Goal: Task Accomplishment & Management: Use online tool/utility

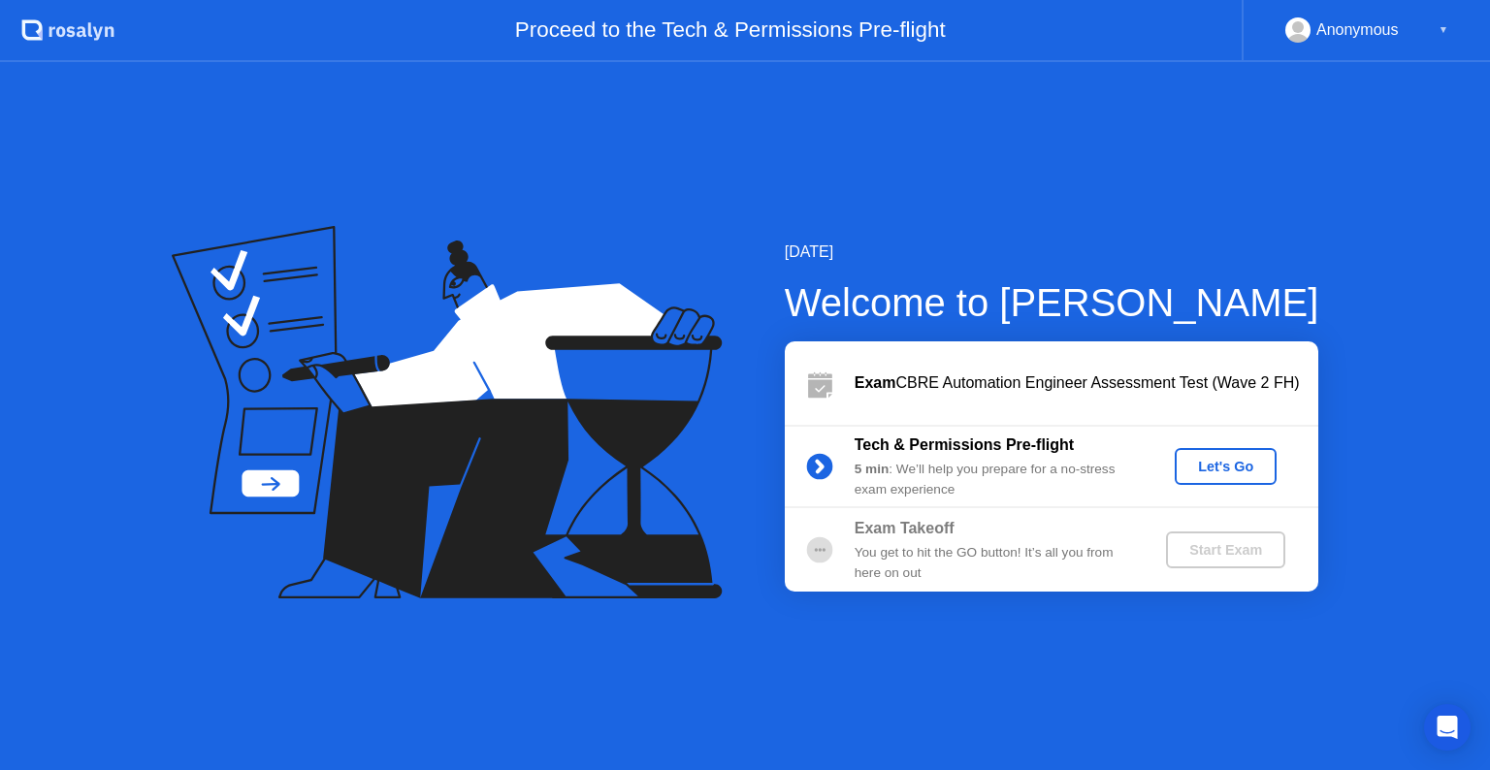
click at [1095, 505] on div "Tech & Permissions Pre-flight 5 min : We’ll help you prepare for a no-stress ex…" at bounding box center [1051, 466] width 533 height 83
click at [1250, 466] on div "Let's Go" at bounding box center [1225, 467] width 86 height 16
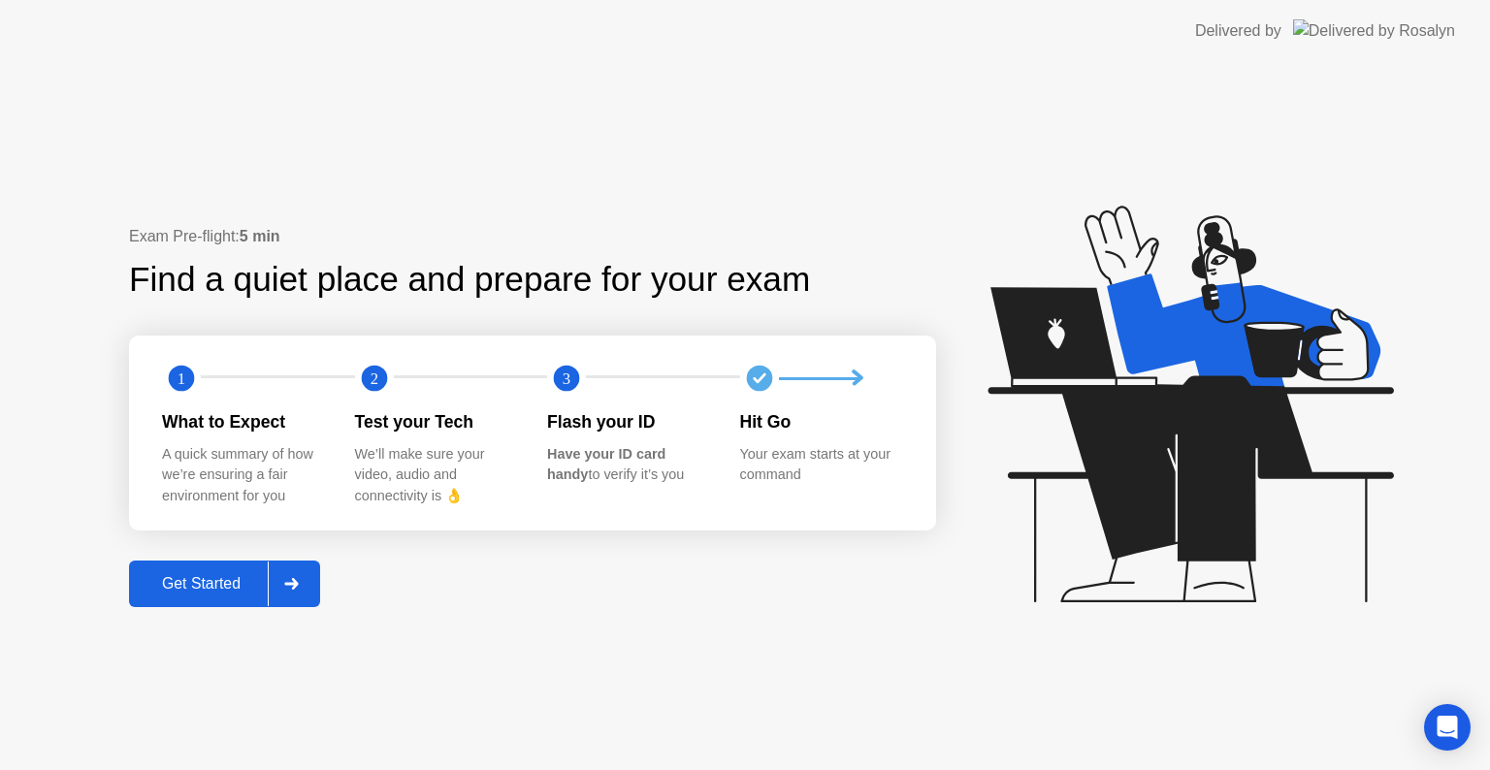
click at [193, 593] on div "Get Started" at bounding box center [201, 583] width 133 height 17
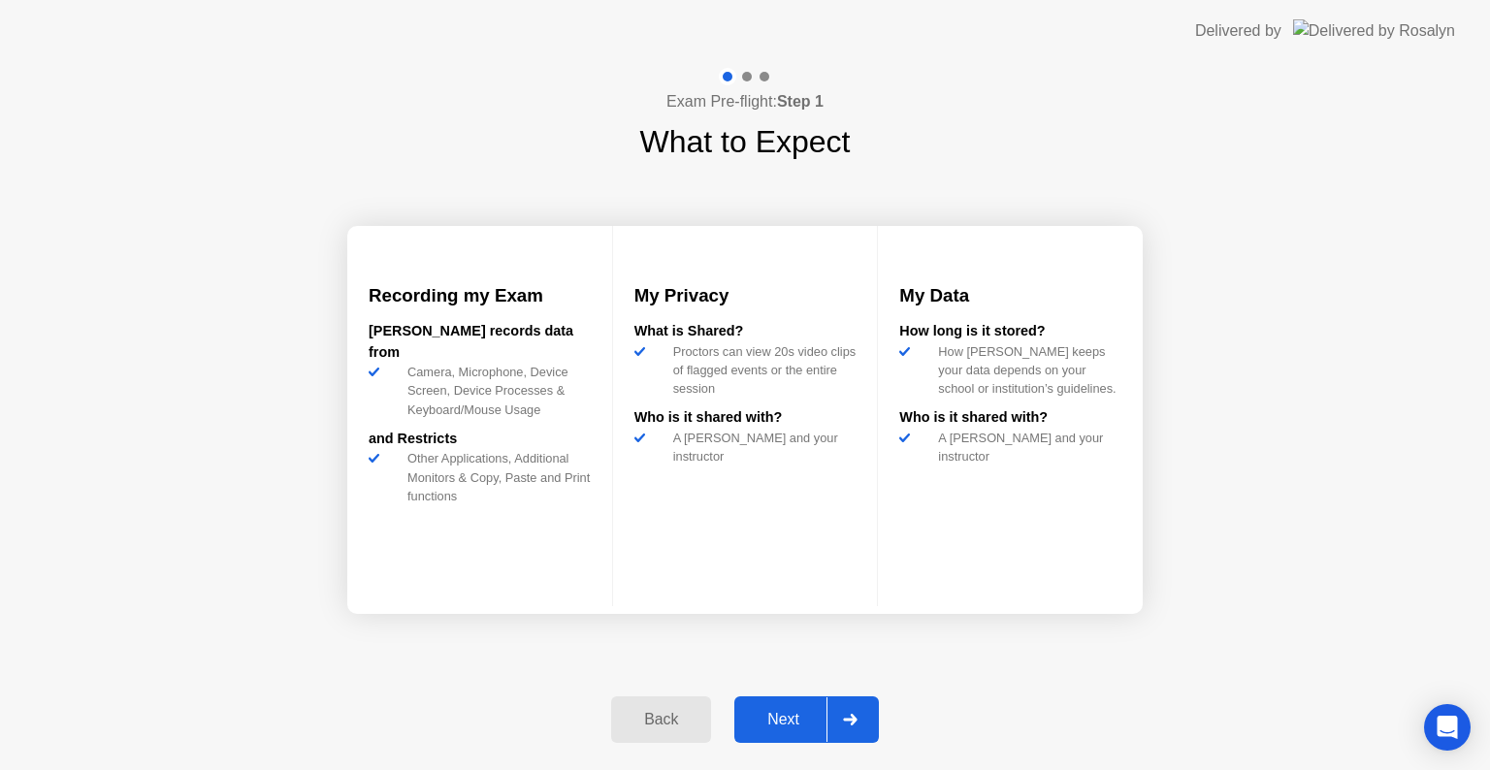
click at [787, 698] on button "Next" at bounding box center [806, 719] width 144 height 47
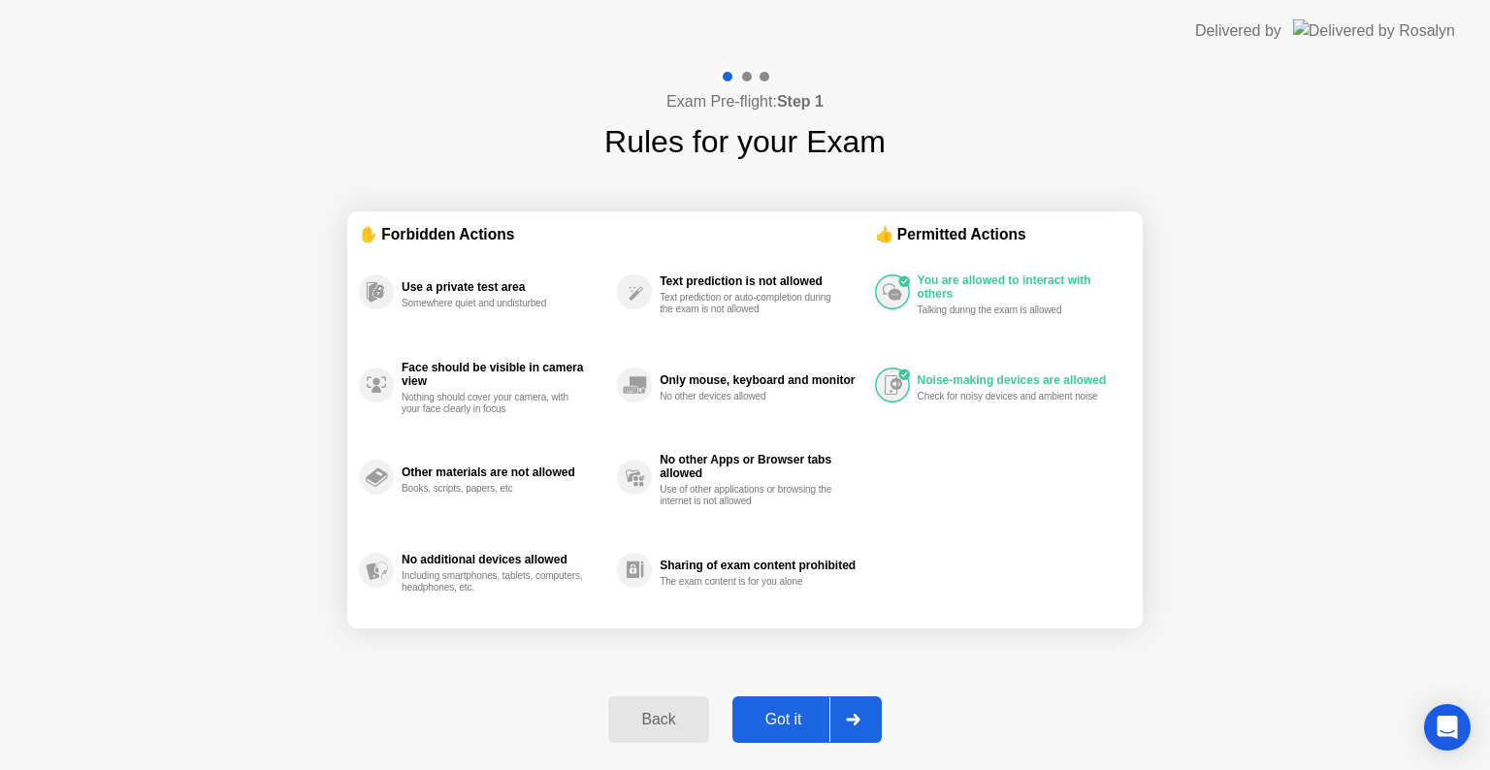
click at [787, 698] on button "Got it" at bounding box center [806, 719] width 149 height 47
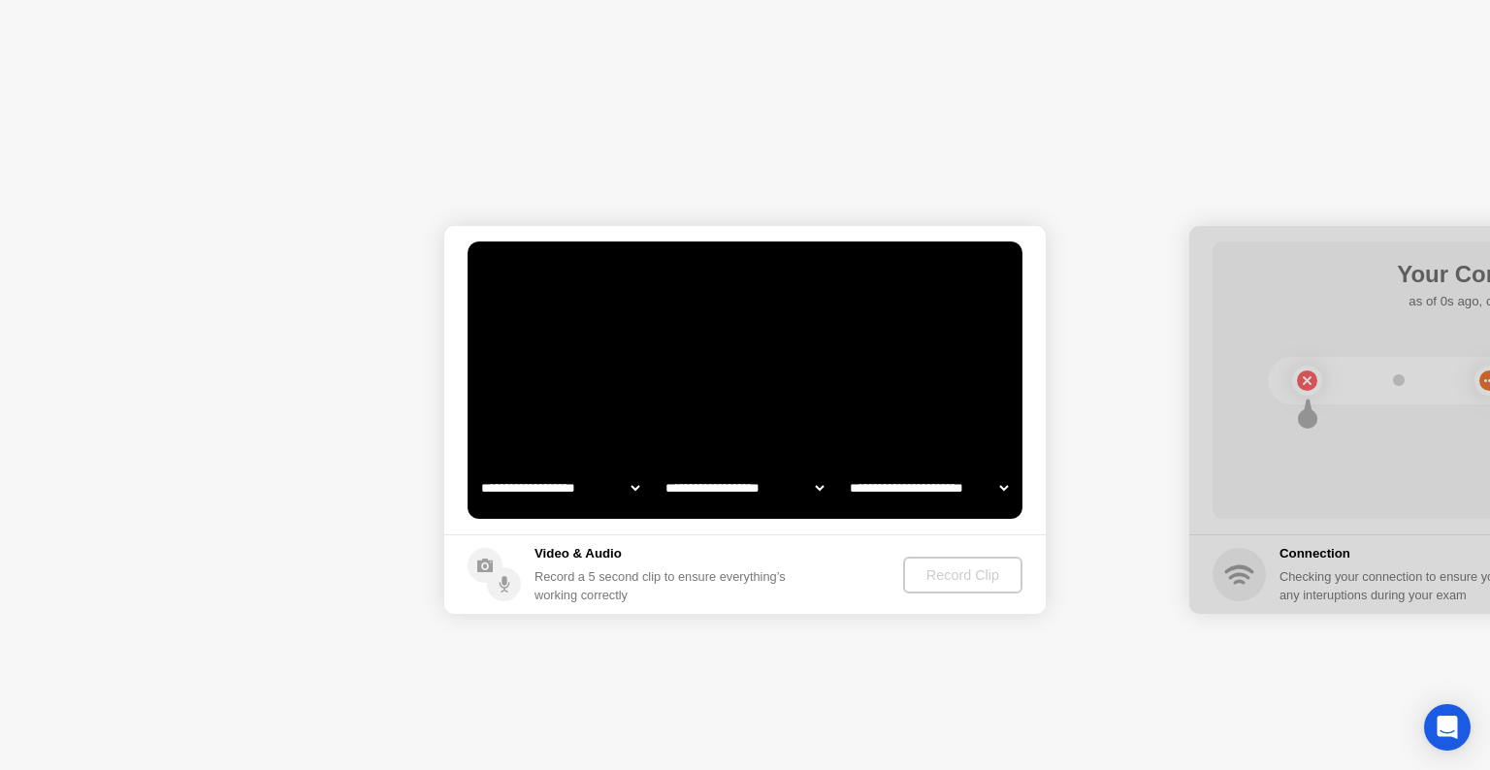
select select "**********"
select select "*******"
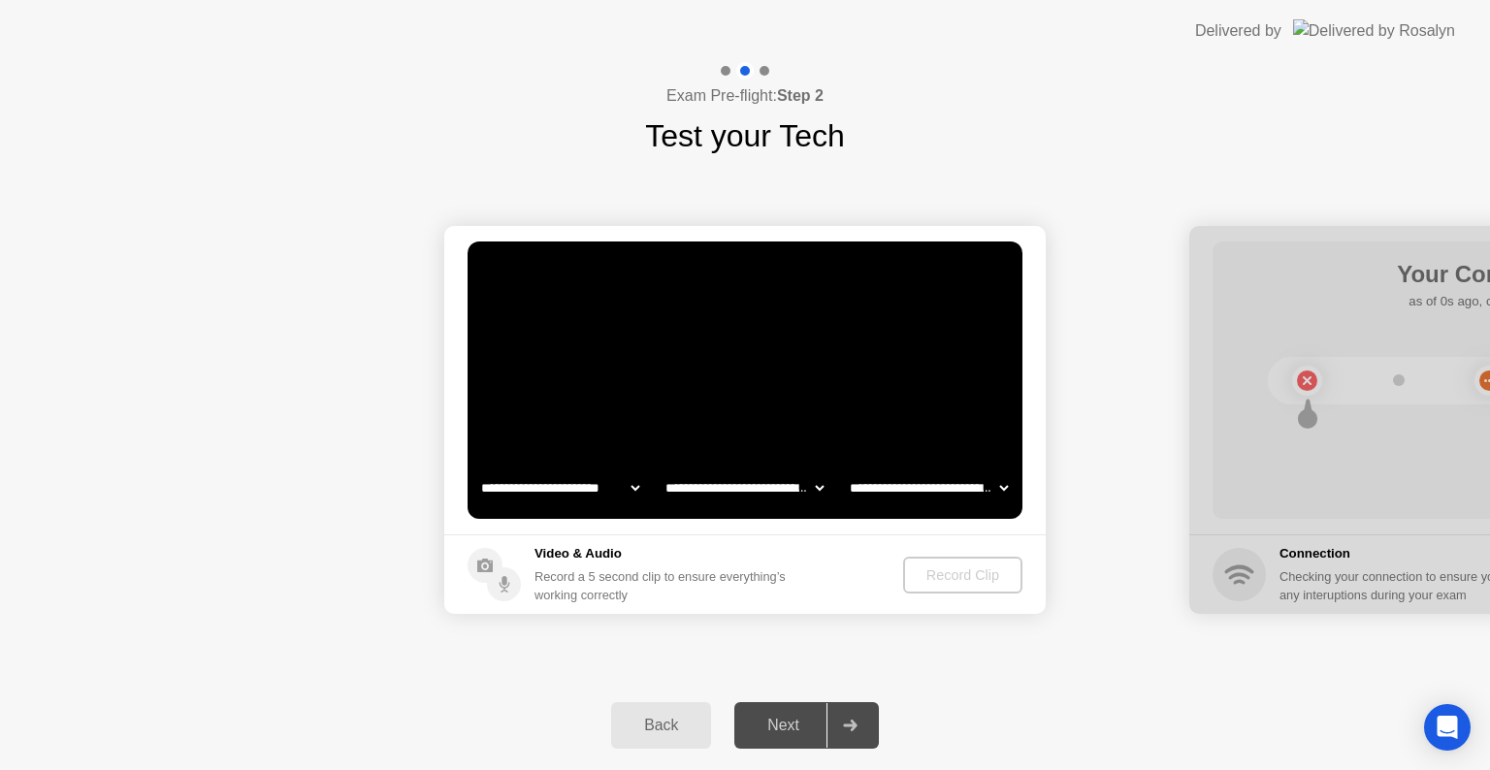
click at [784, 717] on div "Next" at bounding box center [783, 725] width 86 height 17
click at [789, 734] on div "Next" at bounding box center [783, 725] width 86 height 17
click at [934, 567] on div "Record Clip" at bounding box center [964, 575] width 104 height 16
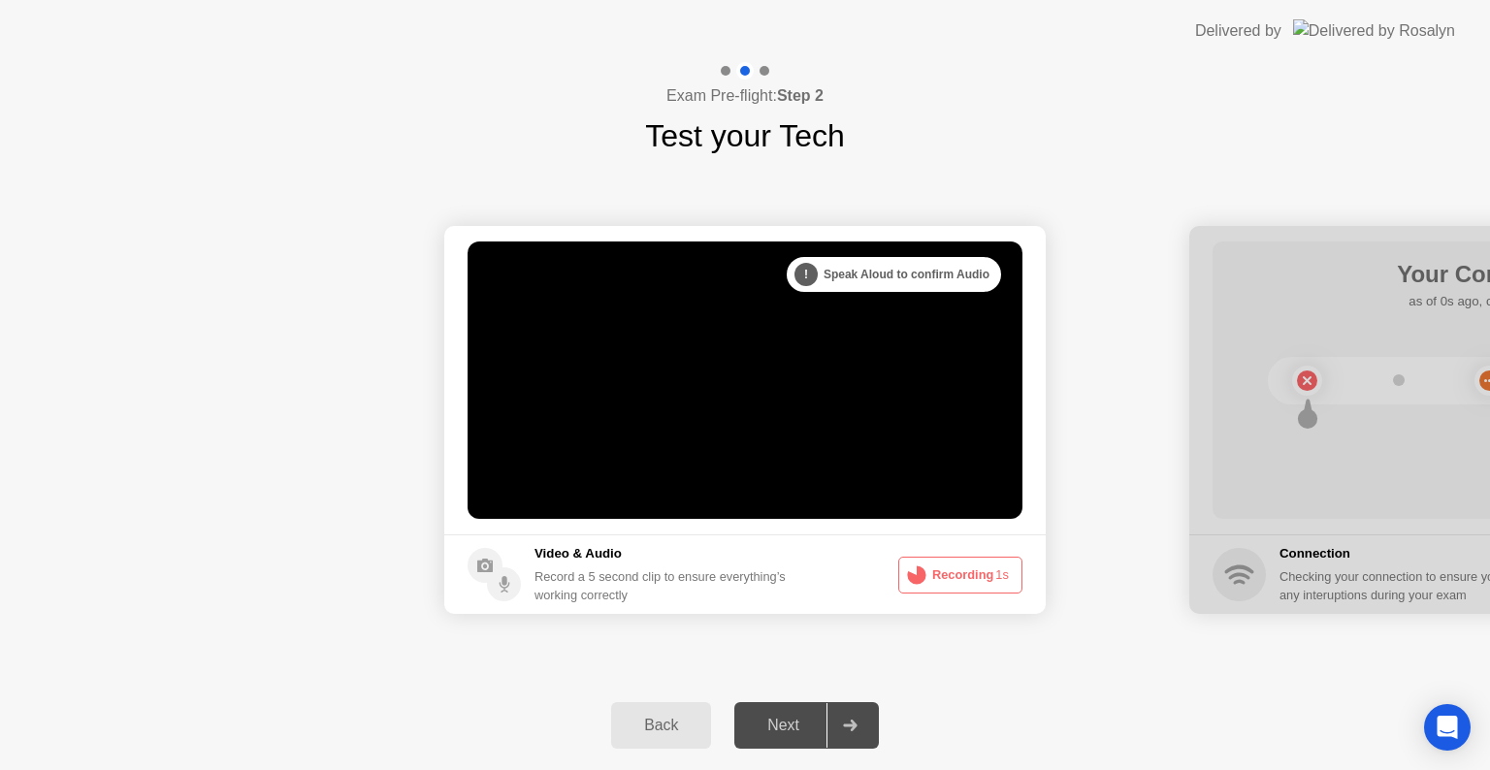
click at [679, 733] on div "Back" at bounding box center [661, 725] width 88 height 17
